Goal: Information Seeking & Learning: Check status

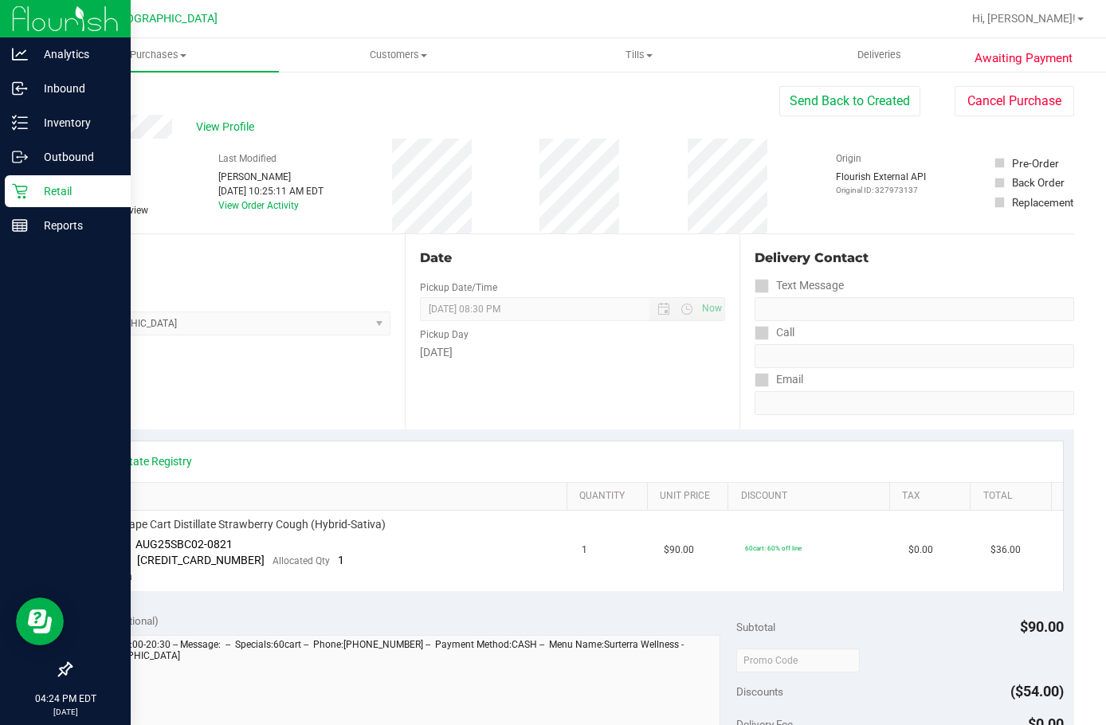
click at [33, 190] on p "Retail" at bounding box center [76, 191] width 96 height 19
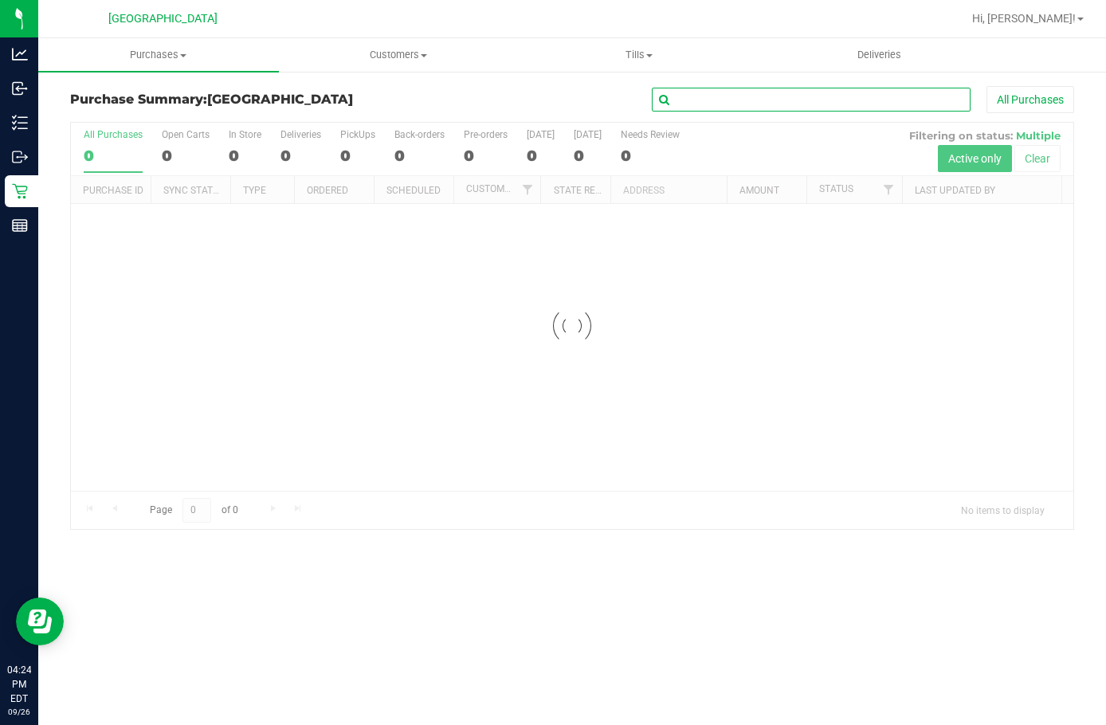
click at [755, 110] on input "text" at bounding box center [811, 100] width 319 height 24
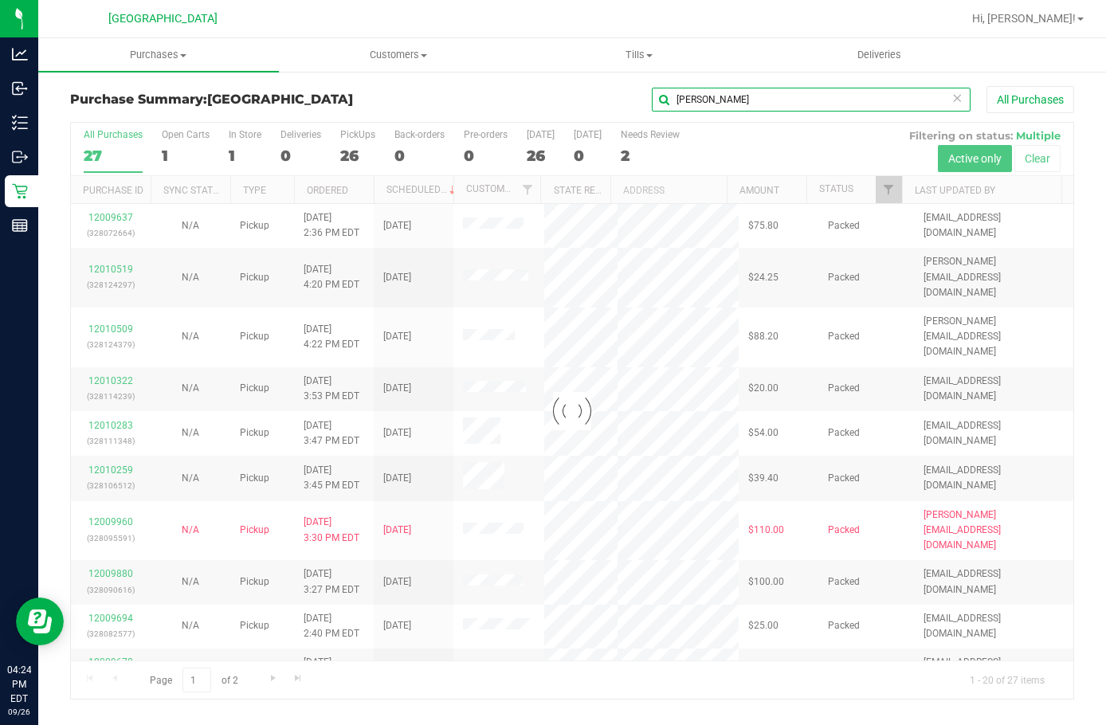
type input "[PERSON_NAME]"
click at [120, 214] on div at bounding box center [572, 411] width 1003 height 576
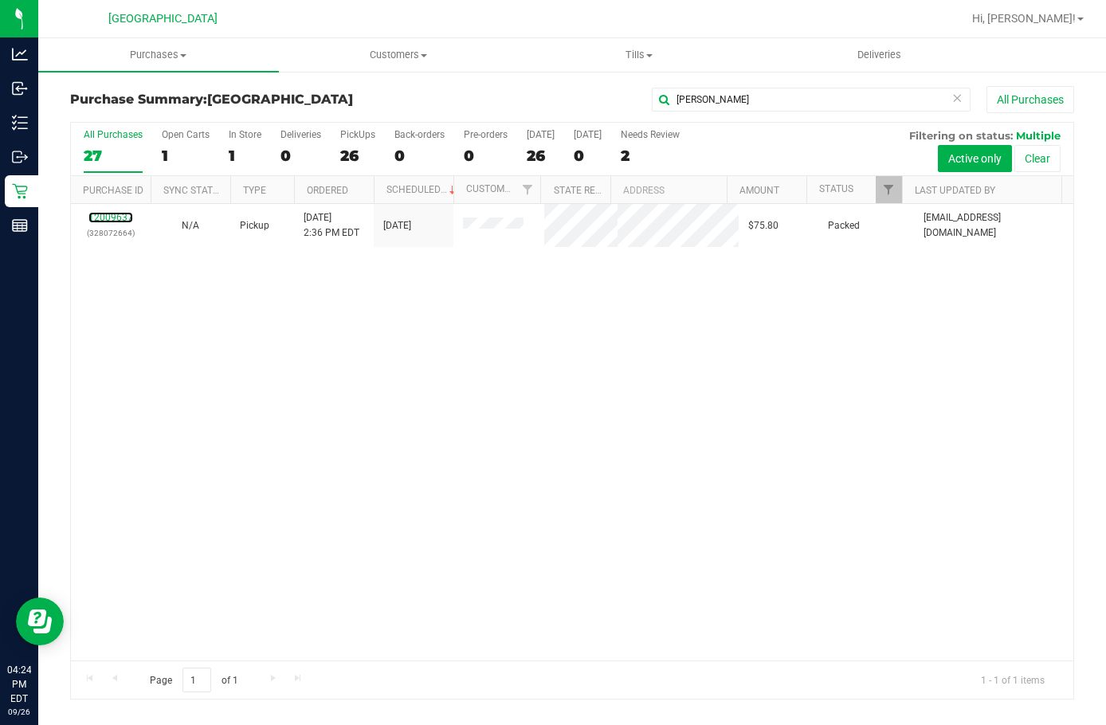
click at [120, 218] on link "12009637" at bounding box center [110, 217] width 45 height 11
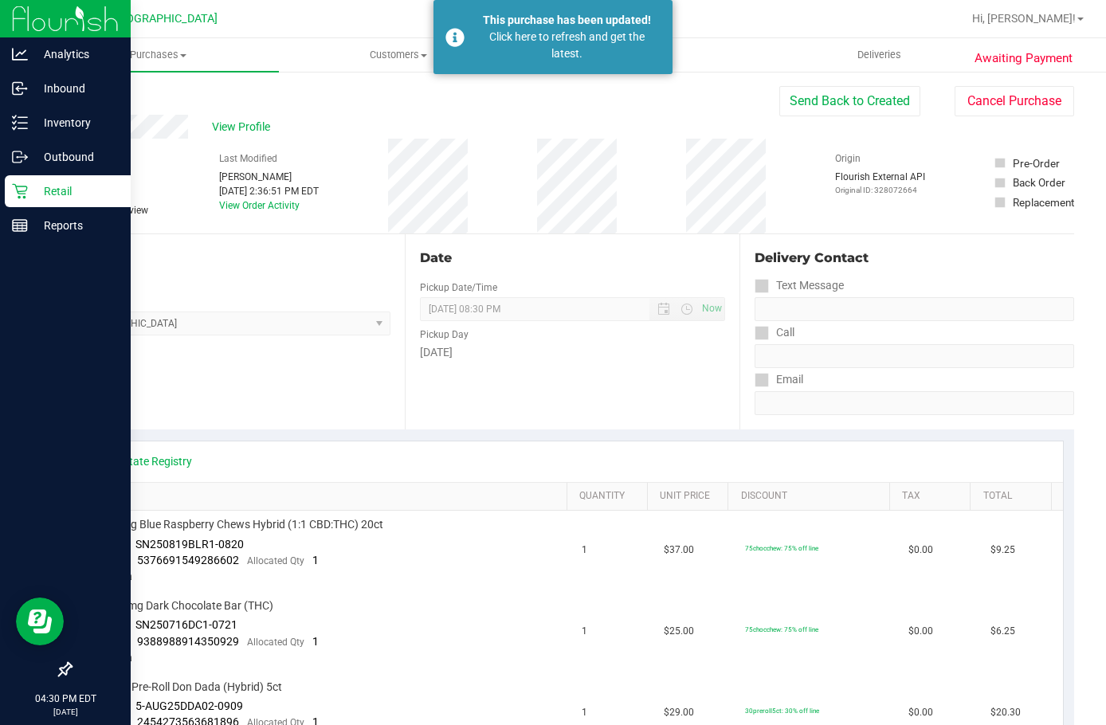
click at [24, 202] on div "Retail" at bounding box center [68, 191] width 126 height 32
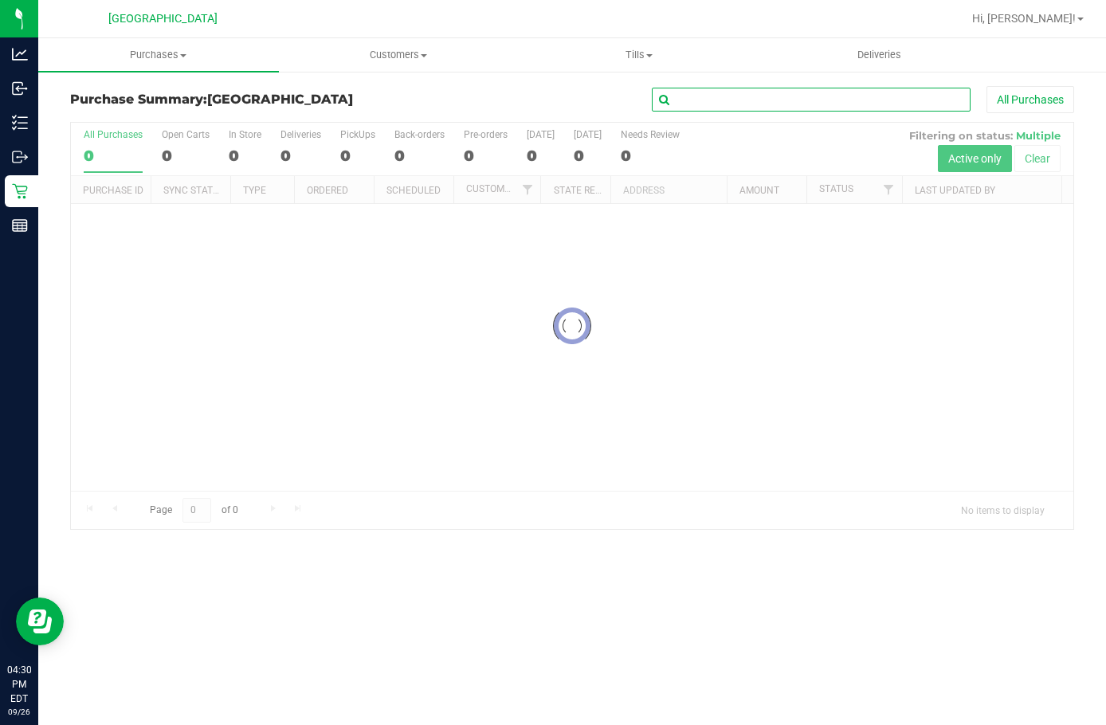
click at [782, 109] on input "text" at bounding box center [811, 100] width 319 height 24
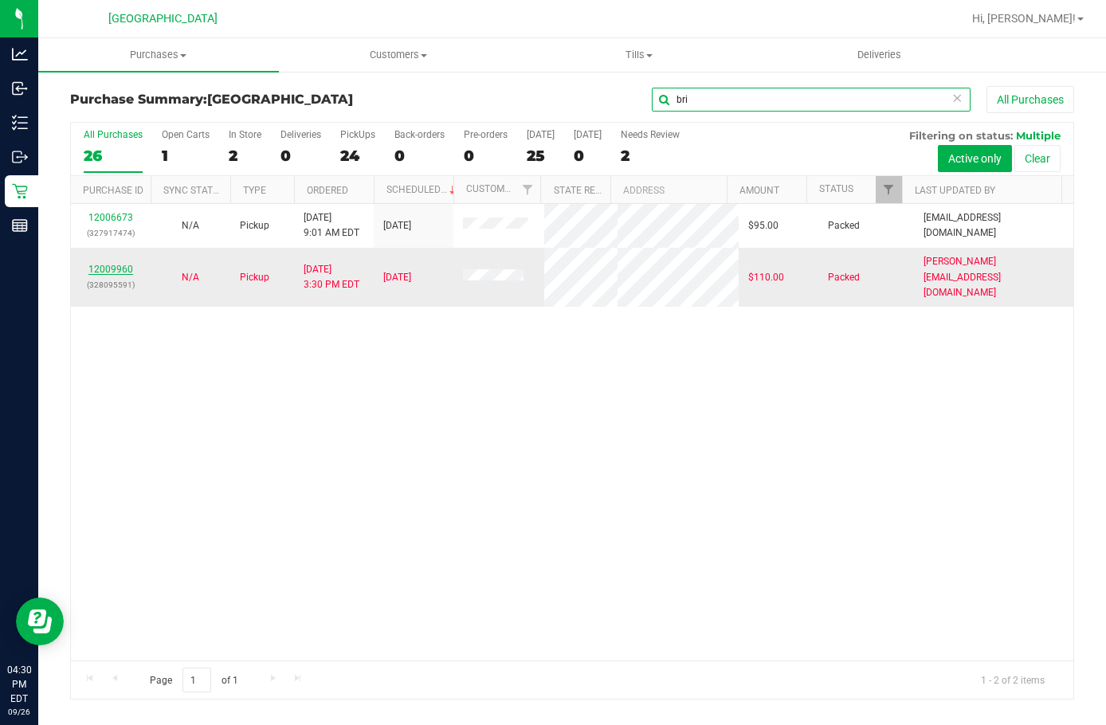
type input "bri"
click at [113, 264] on link "12009960" at bounding box center [110, 269] width 45 height 11
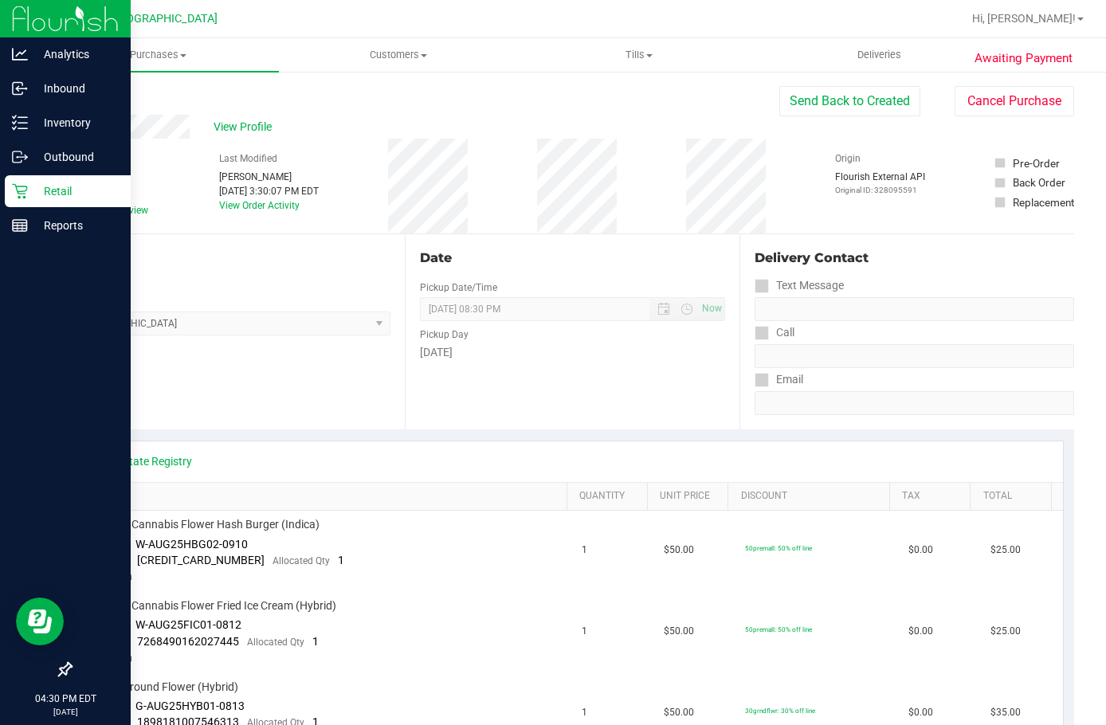
click at [29, 191] on p "Retail" at bounding box center [76, 191] width 96 height 19
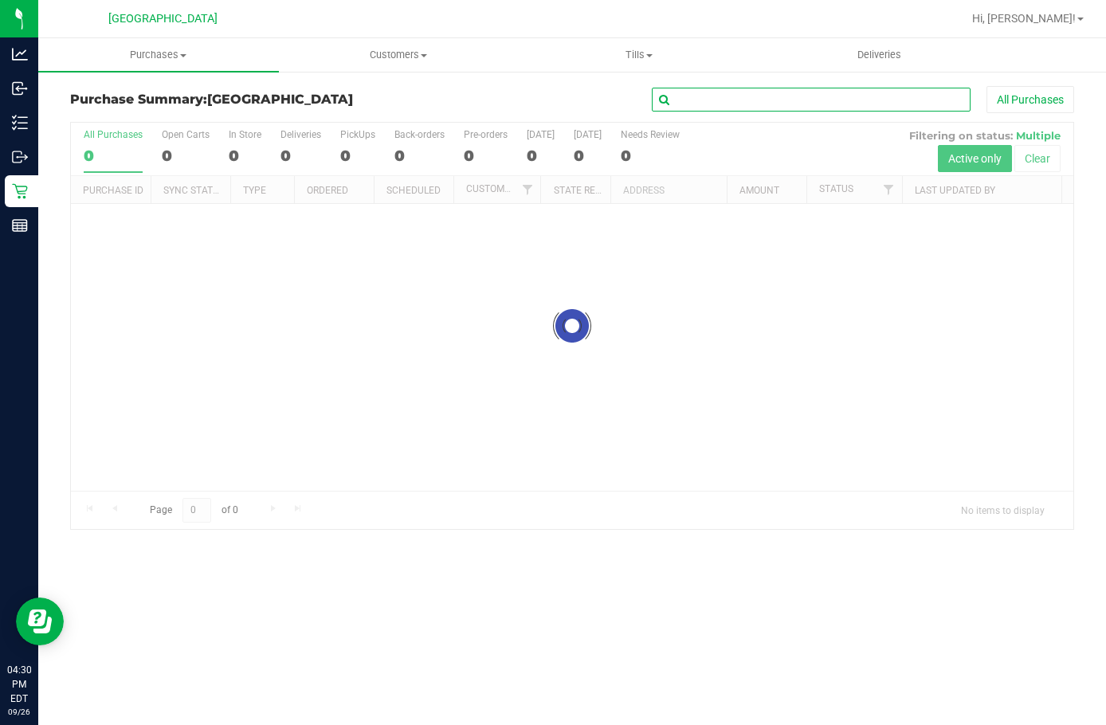
click at [719, 104] on input "text" at bounding box center [811, 100] width 319 height 24
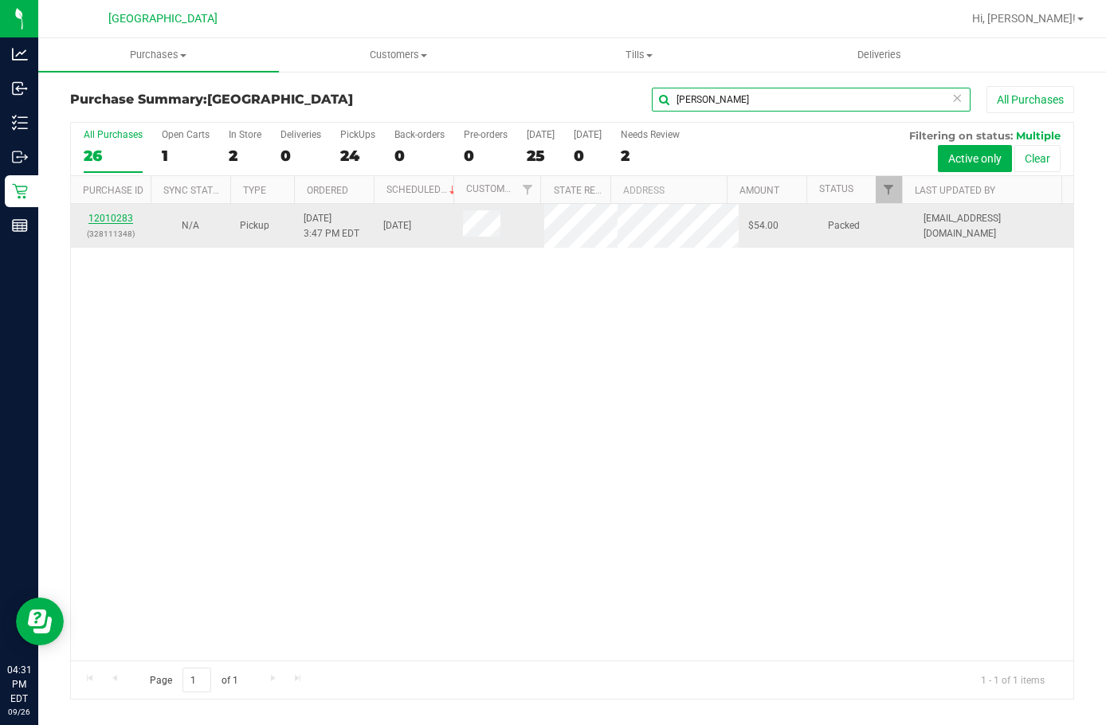
type input "[PERSON_NAME]"
click at [118, 218] on link "12010283" at bounding box center [110, 218] width 45 height 11
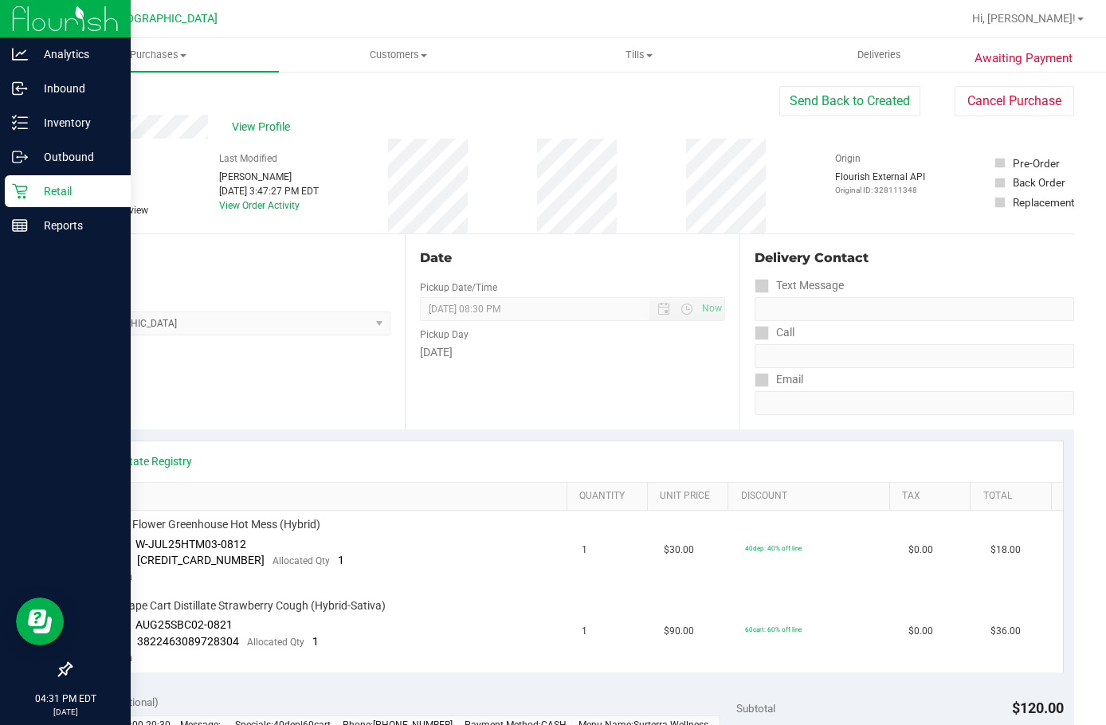
drag, startPoint x: 36, startPoint y: 195, endPoint x: 68, endPoint y: 198, distance: 32.0
click at [36, 195] on p "Retail" at bounding box center [76, 191] width 96 height 19
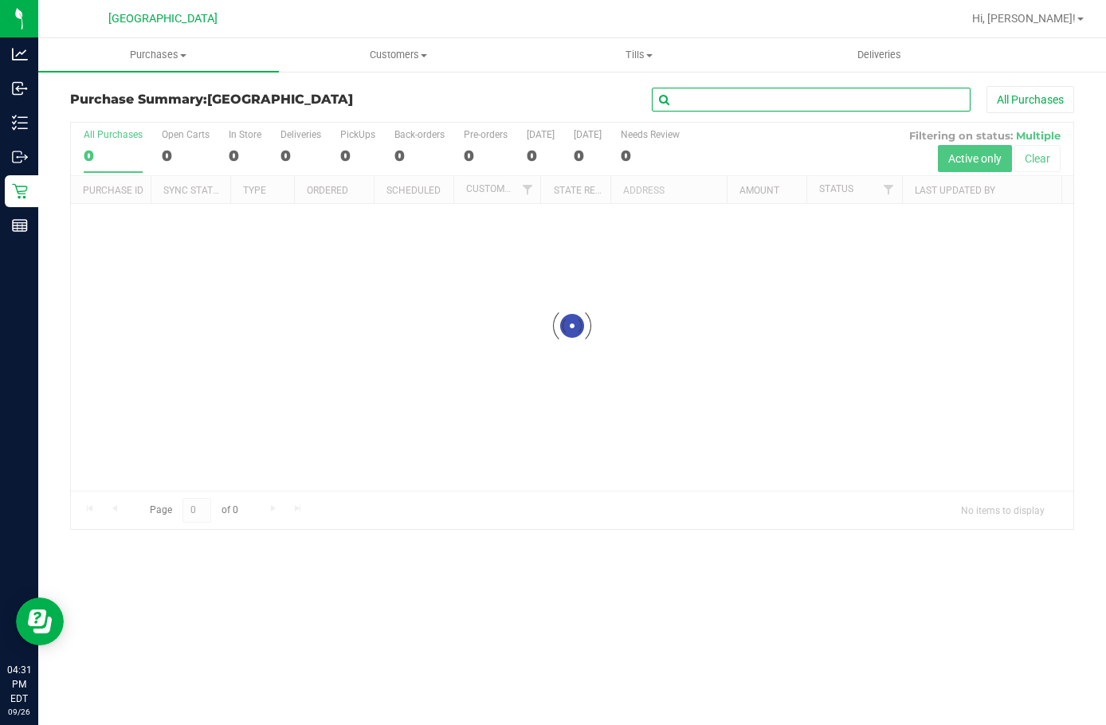
click at [749, 97] on input "text" at bounding box center [811, 100] width 319 height 24
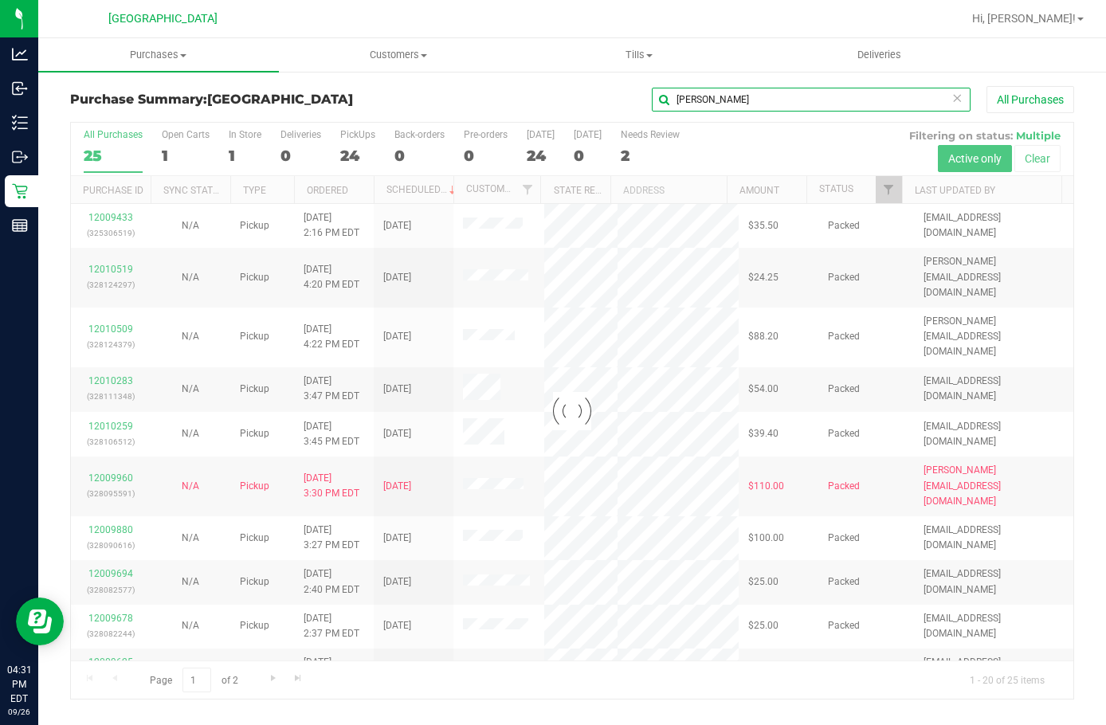
type input "[PERSON_NAME]"
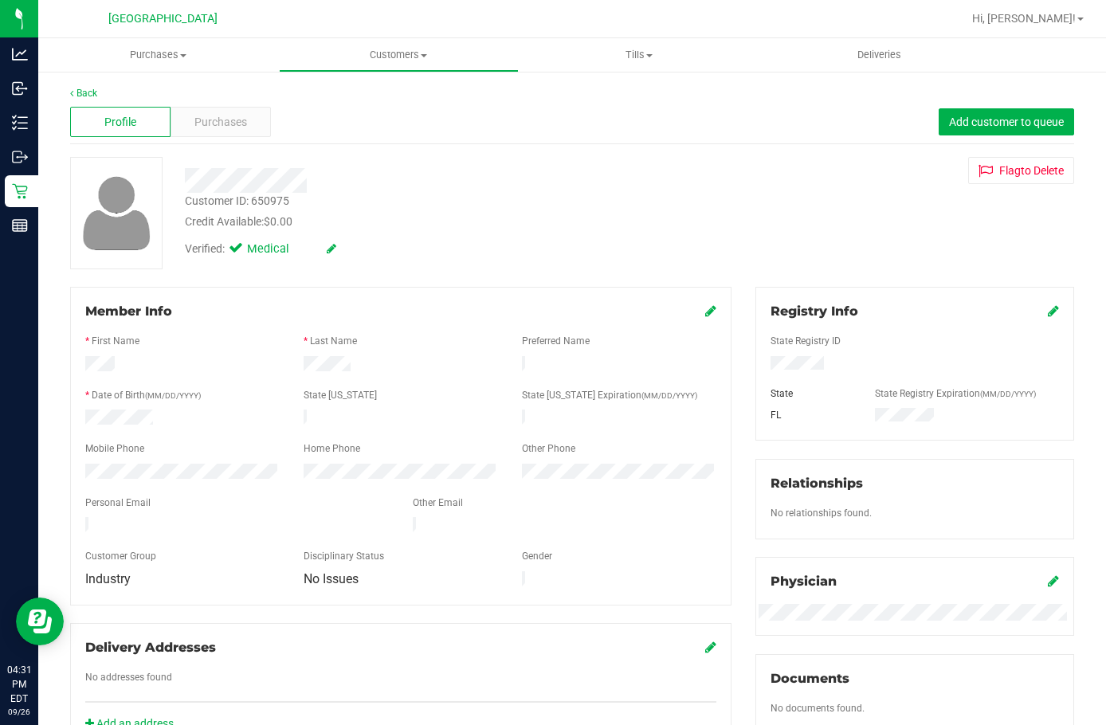
click at [270, 208] on div "Customer ID: 650975" at bounding box center [237, 201] width 104 height 17
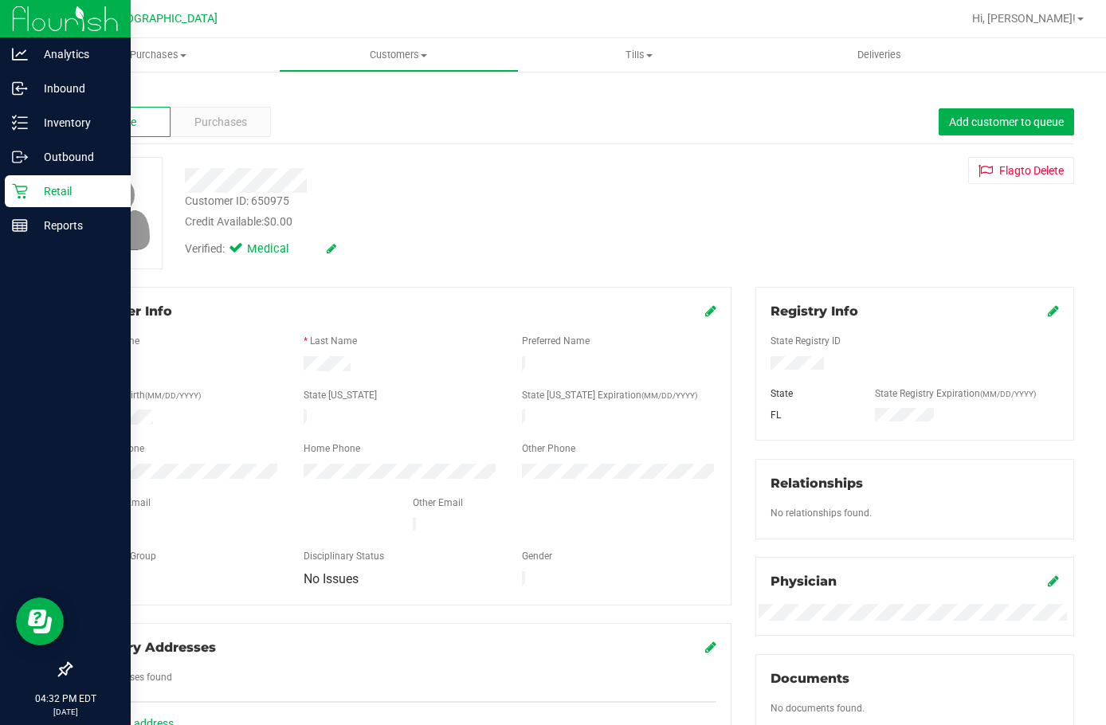
click at [34, 185] on p "Retail" at bounding box center [76, 191] width 96 height 19
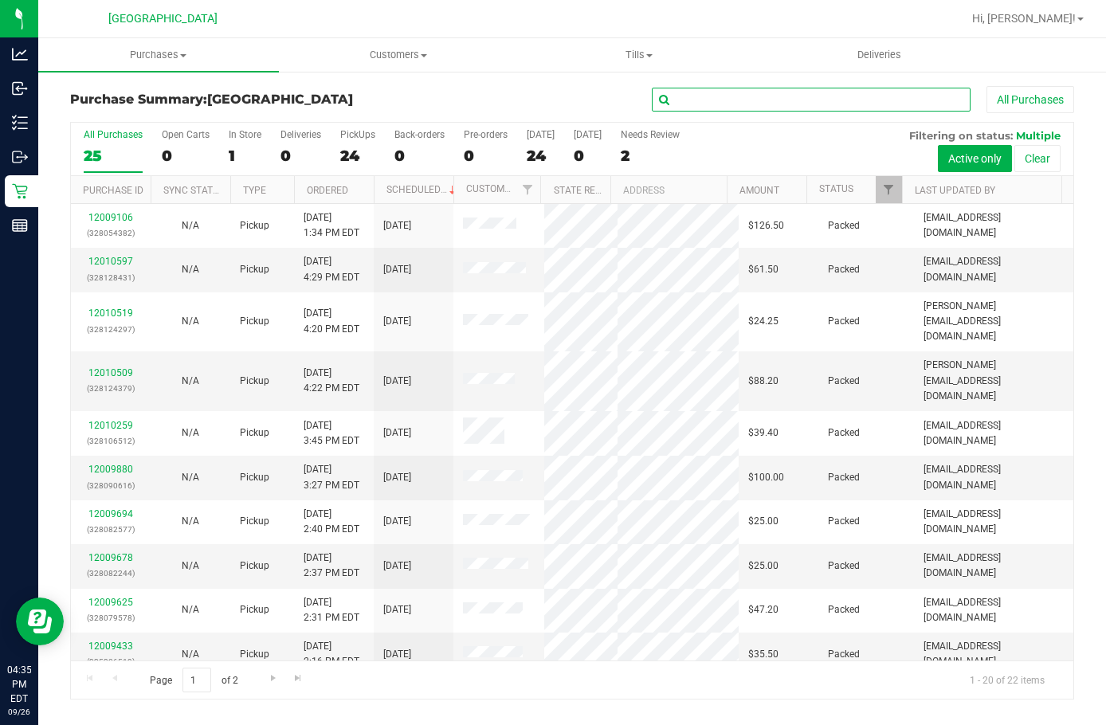
click at [705, 111] on input "text" at bounding box center [811, 100] width 319 height 24
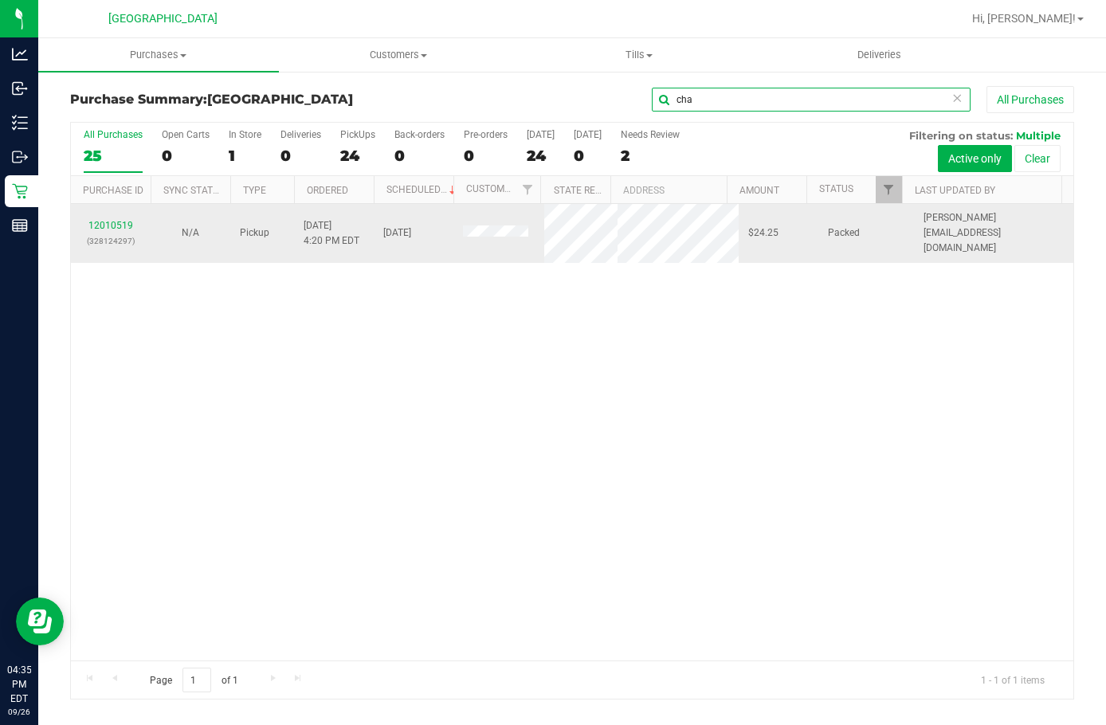
type input "cha"
click at [128, 218] on div "12010519 (328124297)" at bounding box center [110, 233] width 61 height 30
click at [120, 220] on link "12010519" at bounding box center [110, 225] width 45 height 11
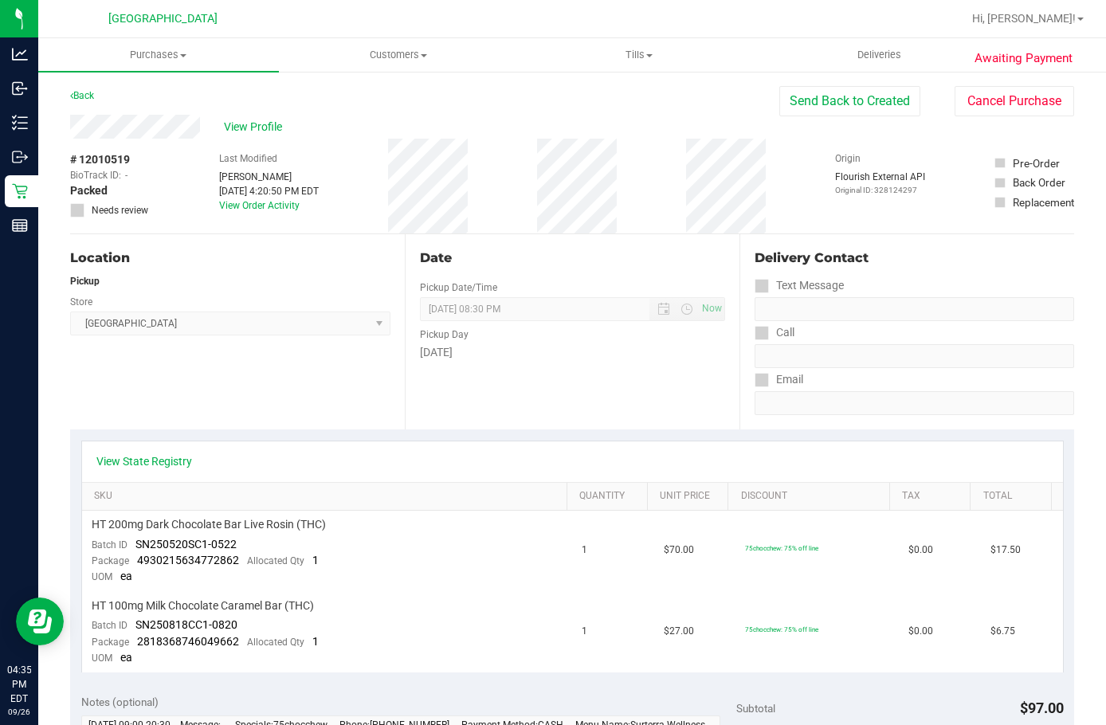
click at [167, 155] on div "# 12010519 BioTrack ID: - Packed Needs review Last Modified [PERSON_NAME] [DATE…" at bounding box center [572, 186] width 1004 height 95
